Goal: Ask a question: Seek information or help from site administrators or community

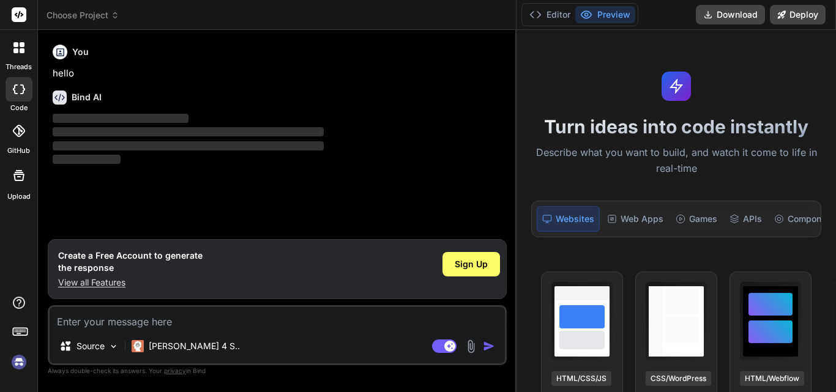
drag, startPoint x: 332, startPoint y: 33, endPoint x: 835, endPoint y: 29, distance: 503.7
click at [835, 29] on div "threads code GitHub Upload Choose Project Created with Pixso. Bind AI Web Searc…" at bounding box center [418, 196] width 836 height 392
click at [536, 12] on icon at bounding box center [535, 15] width 12 height 12
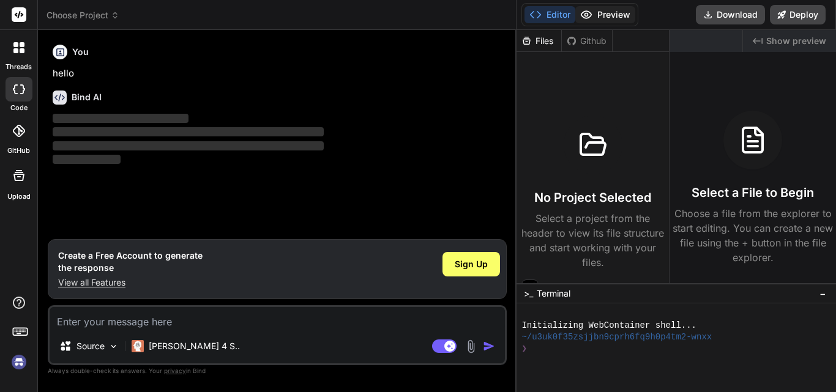
click at [617, 12] on button "Preview" at bounding box center [605, 14] width 60 height 17
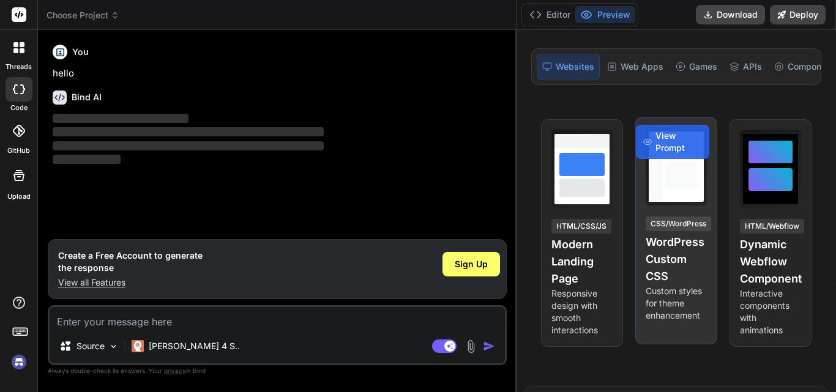
scroll to position [61, 0]
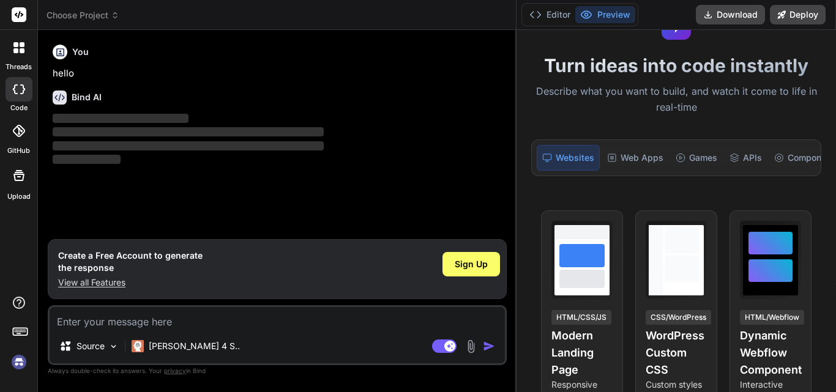
click at [391, 152] on p "‌" at bounding box center [279, 147] width 452 height 14
click at [472, 261] on span "Sign Up" at bounding box center [471, 264] width 33 height 12
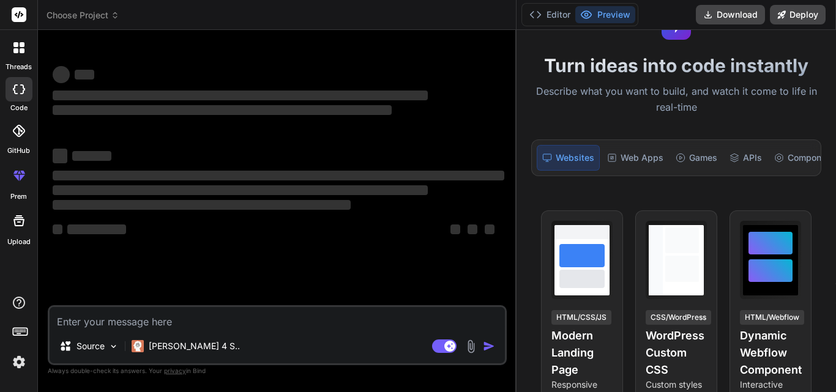
click at [19, 15] on icon at bounding box center [19, 14] width 9 height 7
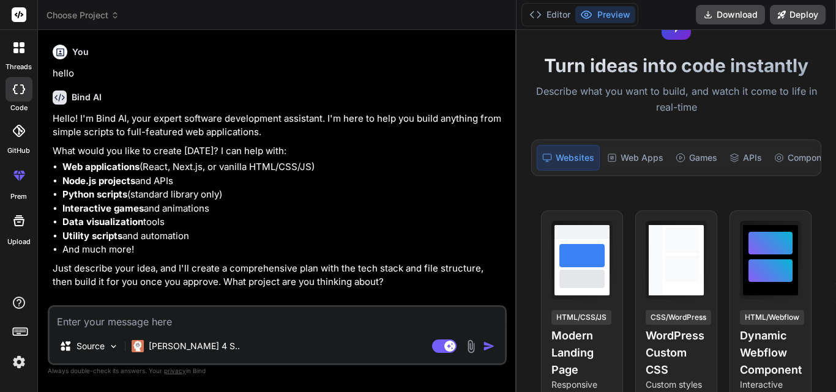
type textarea "x"
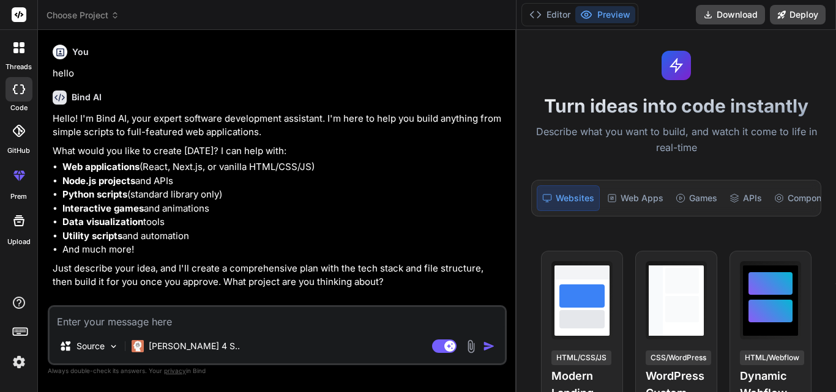
scroll to position [0, 0]
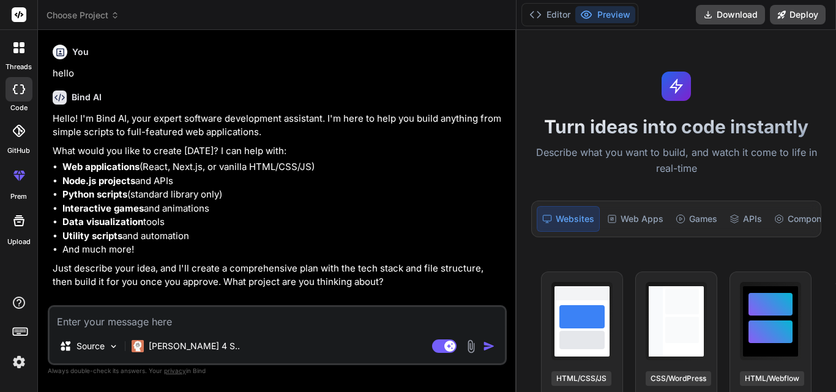
click at [13, 46] on icon at bounding box center [18, 47] width 11 height 11
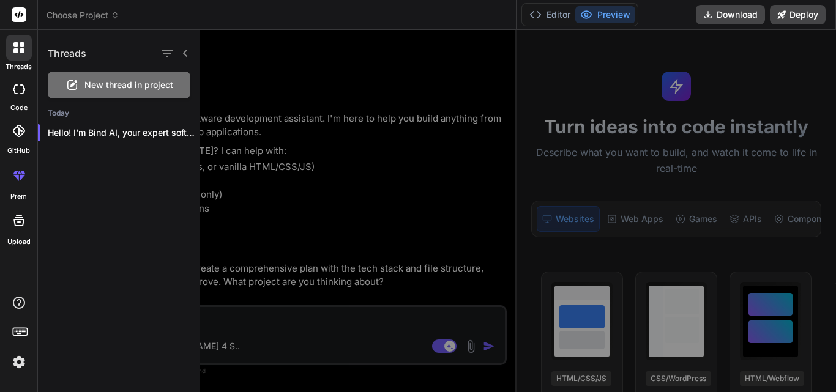
click at [321, 68] on div at bounding box center [537, 211] width 674 height 362
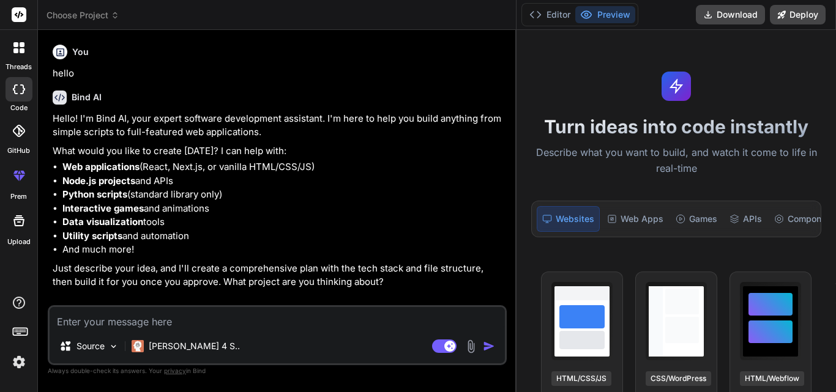
click at [17, 129] on icon at bounding box center [19, 131] width 12 height 12
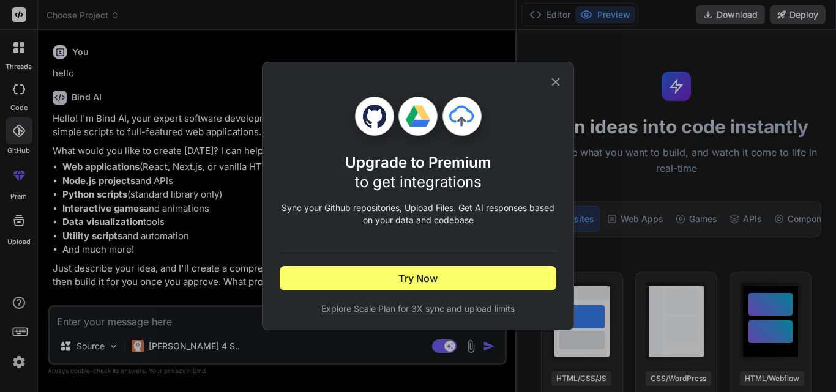
click at [557, 82] on icon at bounding box center [555, 81] width 13 height 13
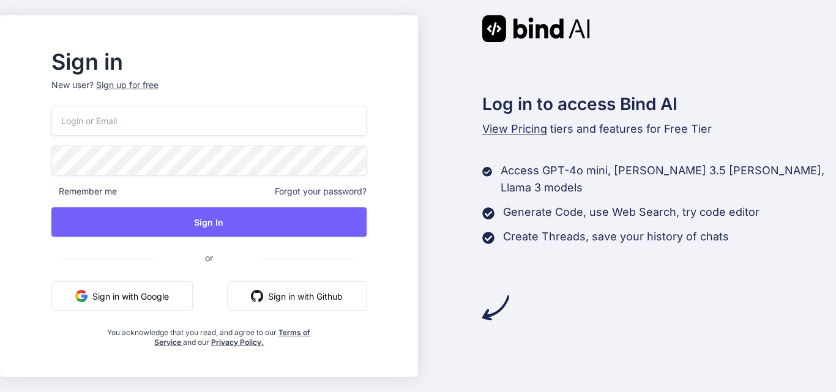
click at [176, 119] on input "email" at bounding box center [208, 121] width 315 height 30
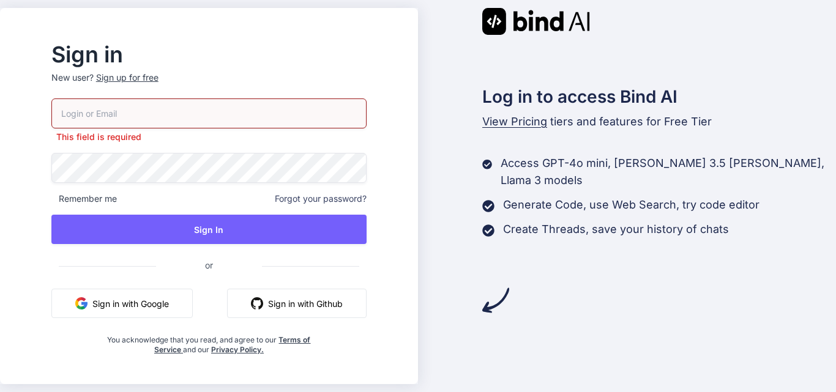
click at [295, 53] on h2 "Sign in" at bounding box center [208, 55] width 315 height 20
click at [132, 83] on div "Sign up for free" at bounding box center [127, 78] width 62 height 12
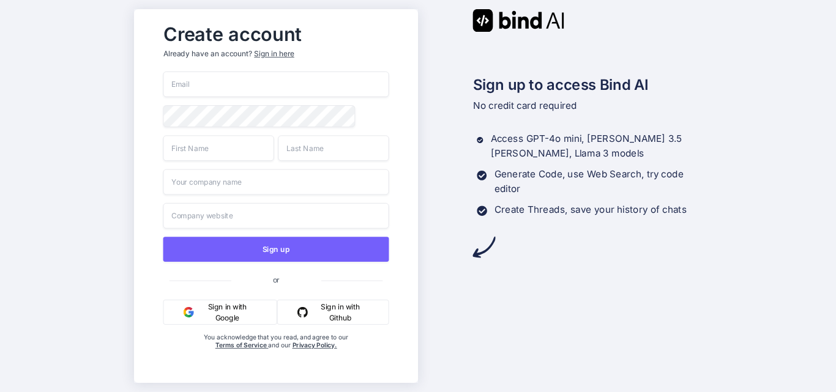
click at [216, 88] on input "email" at bounding box center [276, 85] width 226 height 26
type input "sirgangaram@yopmail.com"
click at [192, 151] on input "text" at bounding box center [218, 148] width 111 height 26
click at [176, 152] on input "Gnga" at bounding box center [218, 148] width 111 height 26
type input "Ganga"
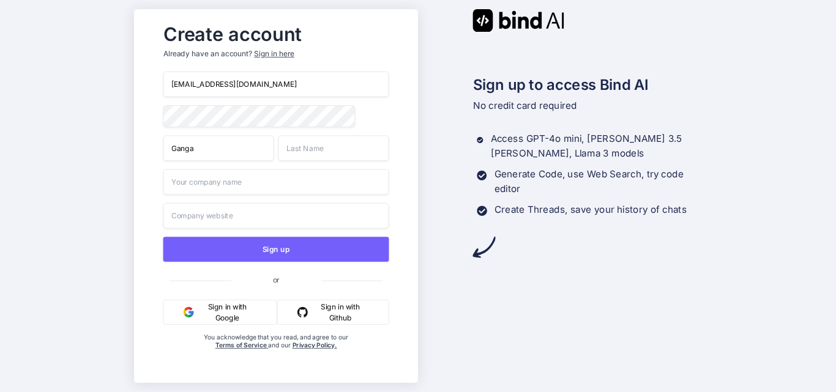
click at [311, 147] on input "text" at bounding box center [333, 148] width 111 height 26
type input "Ram"
click at [251, 181] on input "text" at bounding box center [276, 183] width 226 height 26
type input "Chetu"
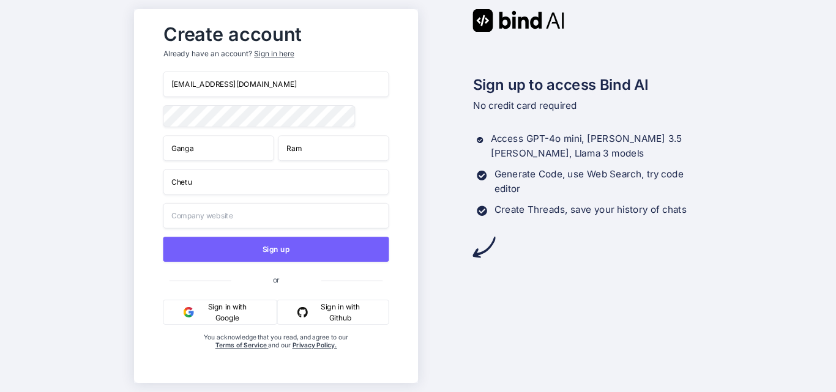
click at [239, 223] on input "text" at bounding box center [276, 216] width 226 height 26
type input "www.chetu.com"
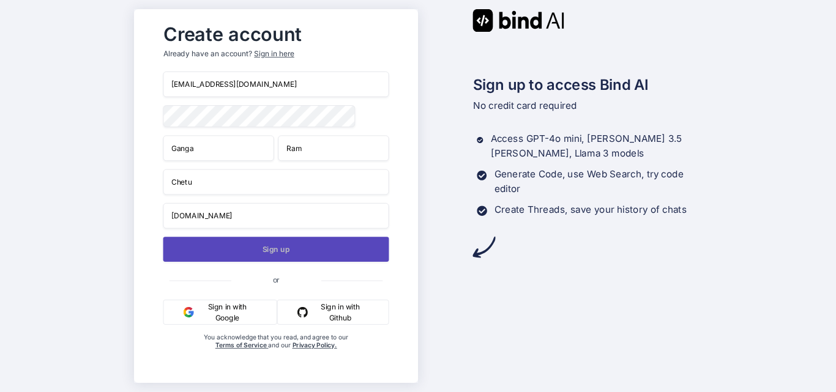
click at [264, 252] on button "Sign up" at bounding box center [276, 249] width 226 height 25
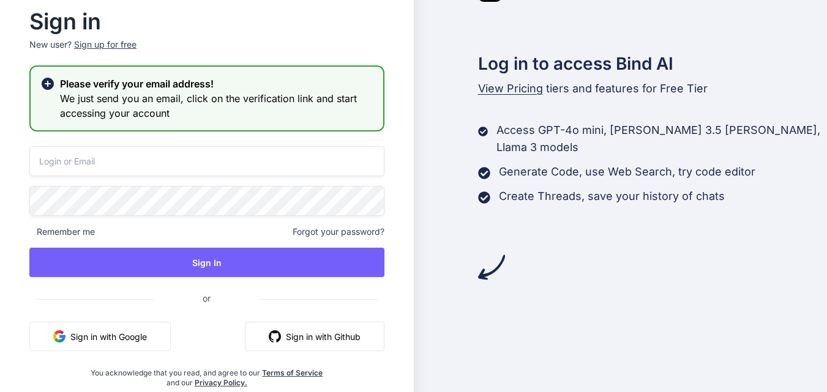
click at [75, 165] on input "email" at bounding box center [206, 161] width 355 height 30
type input "sirgangaram@yopmail.com"
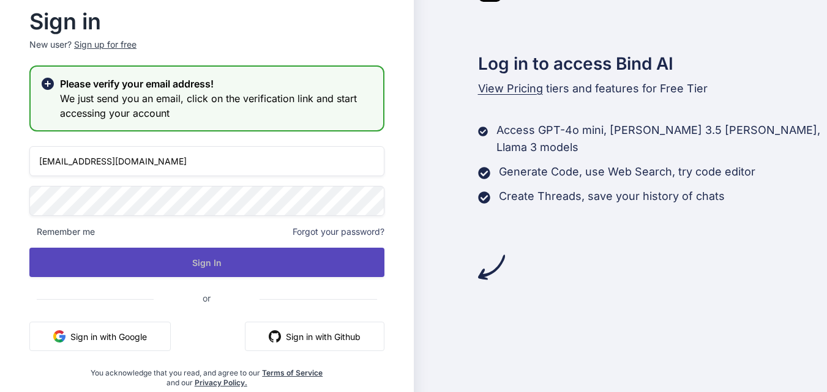
click at [250, 256] on button "Sign In" at bounding box center [206, 262] width 355 height 29
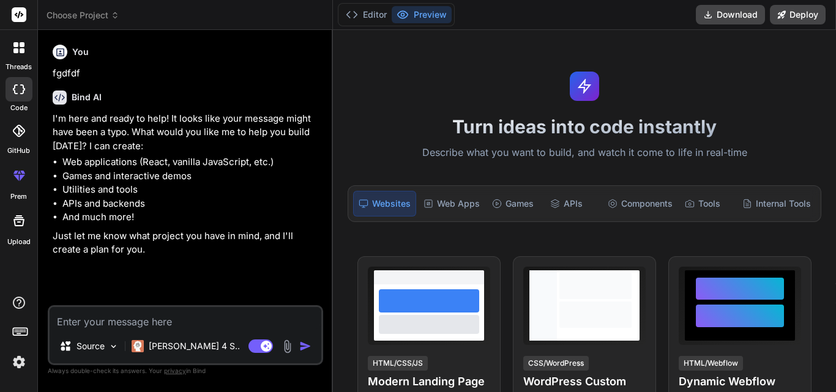
type textarea "x"
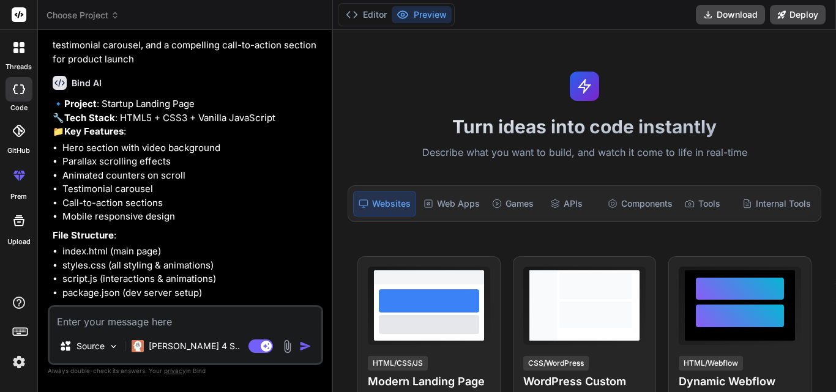
scroll to position [99, 0]
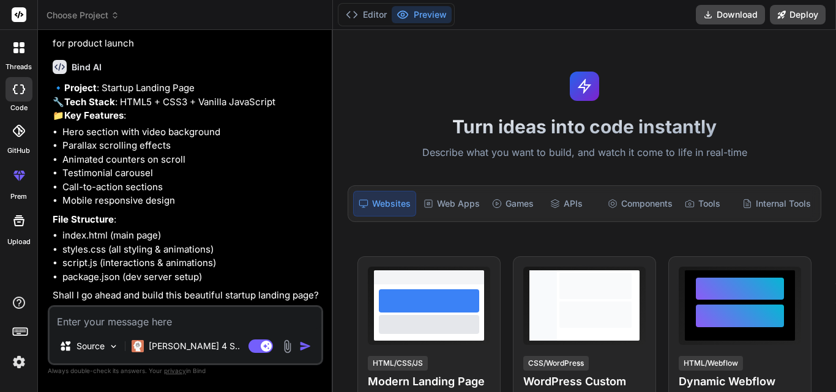
type textarea "x"
click at [108, 316] on textarea at bounding box center [186, 318] width 272 height 22
type textarea "y"
type textarea "x"
type textarea "ye"
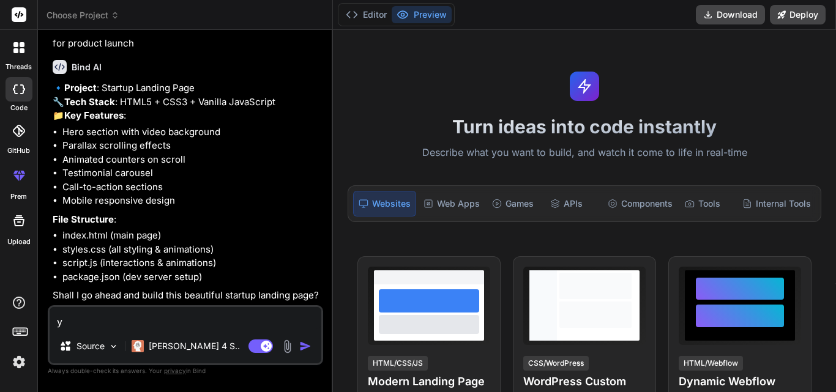
type textarea "x"
type textarea "yes"
type textarea "x"
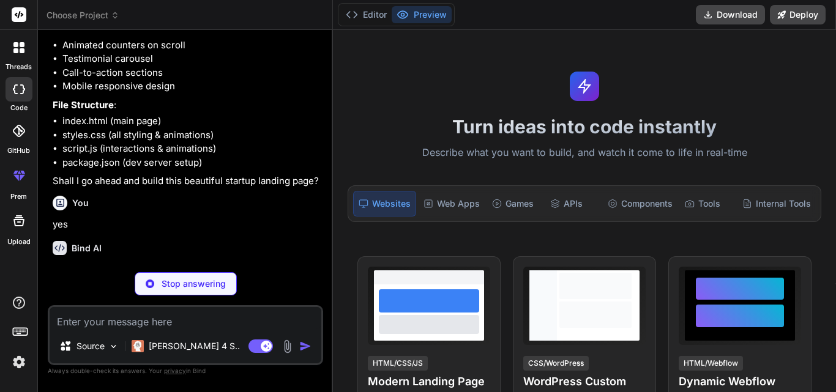
scroll to position [226, 0]
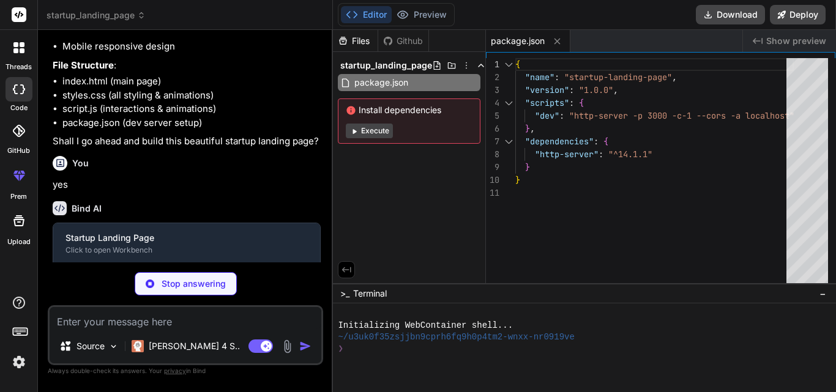
click at [408, 43] on div "Github" at bounding box center [403, 41] width 50 height 12
click at [349, 40] on div "Files" at bounding box center [355, 41] width 45 height 12
click at [800, 42] on span "Show preview" at bounding box center [796, 41] width 60 height 12
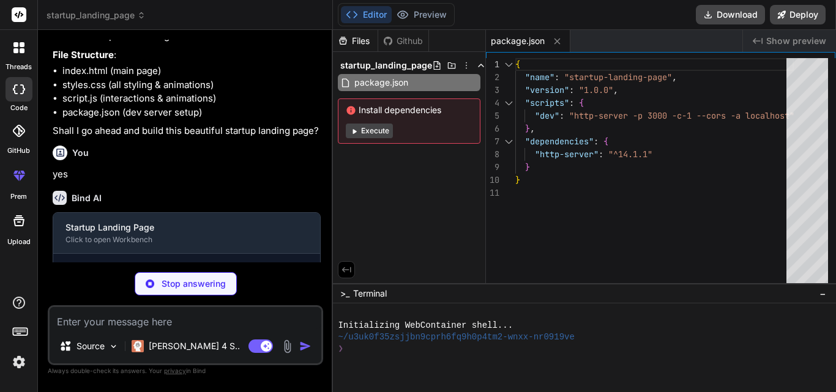
scroll to position [312, 0]
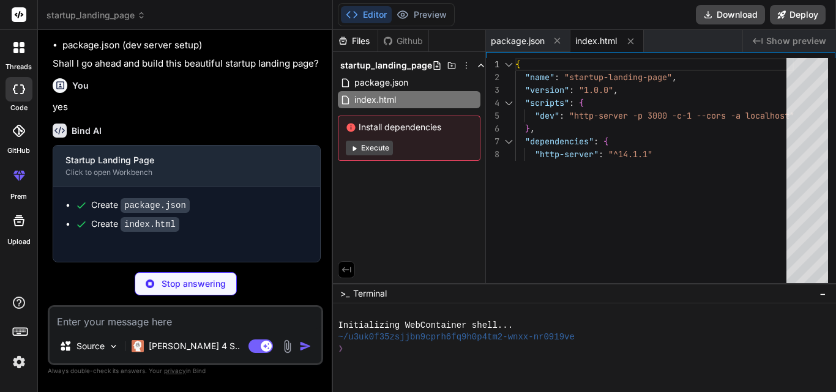
type textarea "x"
type textarea "} }"
type textarea "x"
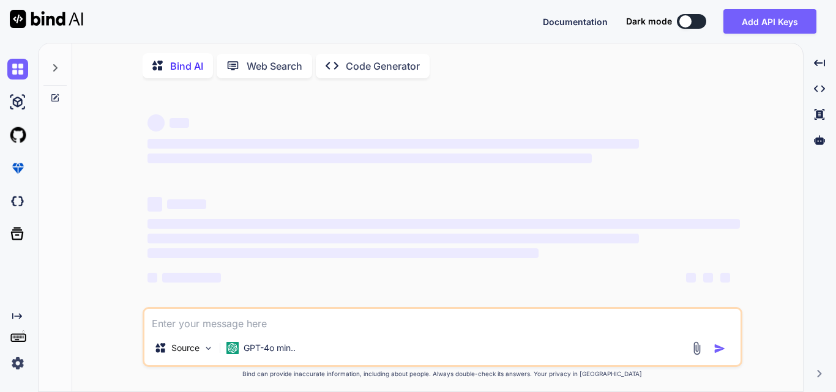
click at [693, 23] on button at bounding box center [691, 21] width 29 height 15
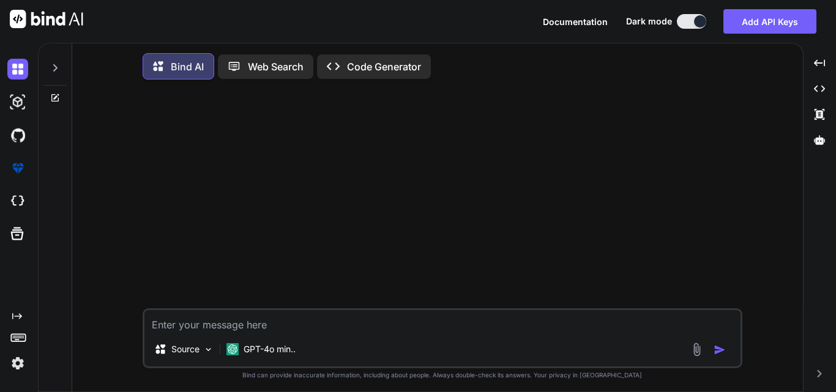
type textarea "x"
click at [251, 327] on textarea at bounding box center [442, 321] width 596 height 22
click at [223, 330] on textarea "i am using ubsubscribe" at bounding box center [442, 321] width 596 height 22
click at [280, 326] on textarea "i am using unsubscribe funbctionality" at bounding box center [442, 321] width 596 height 22
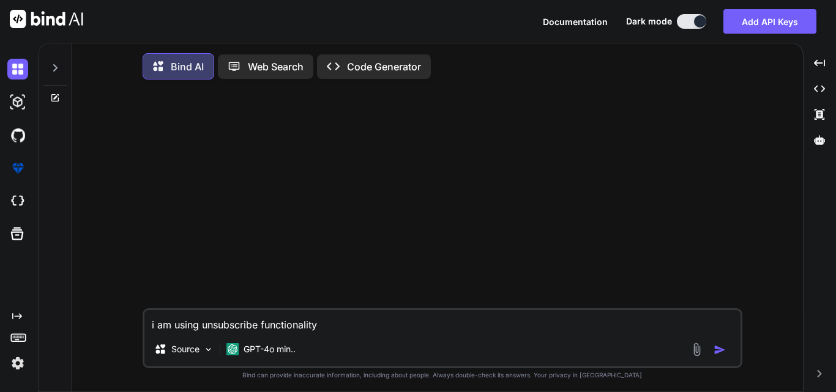
click at [329, 323] on textarea "i am using unsubscribe functionality" at bounding box center [442, 321] width 596 height 22
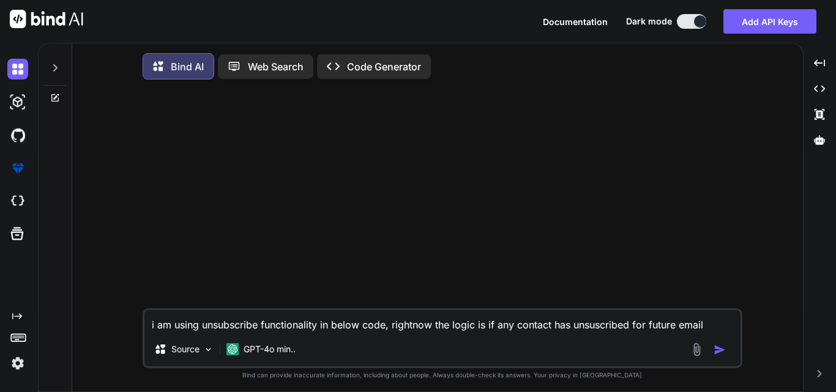
click at [595, 328] on textarea "i am using unsubscribe functionality in below code, rightnow the logic is if an…" at bounding box center [442, 321] width 596 height 22
click at [715, 332] on textarea "i am using unsubscribe functionality in below code, rightnow the logic is if an…" at bounding box center [442, 321] width 596 height 22
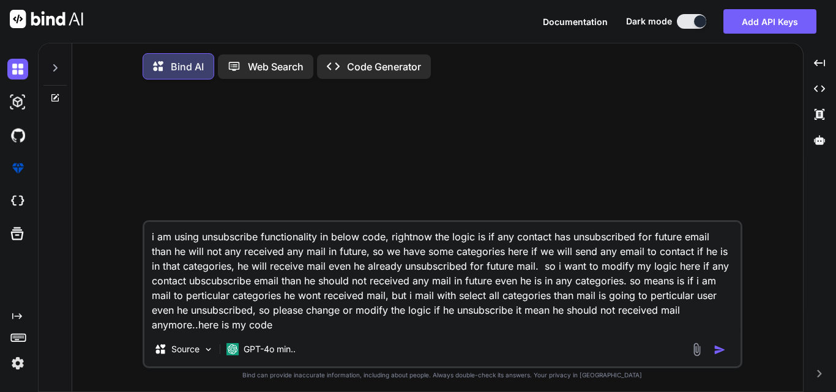
click at [292, 329] on textarea "i am using unsubscribe functionality in below code, rightnow the logic is if an…" at bounding box center [442, 277] width 596 height 110
paste textarea "<?php require_once($_SERVER["DOCUMENT_ROOT"] . '/includes/php/templates/include…"
type textarea "i am using unsubscribe functionality in below code, rightnow the logic is if an…"
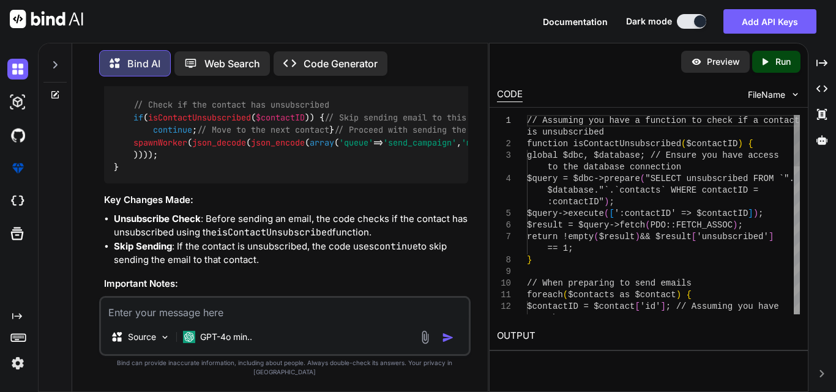
scroll to position [10667, 0]
